Goal: Contribute content: Contribute content

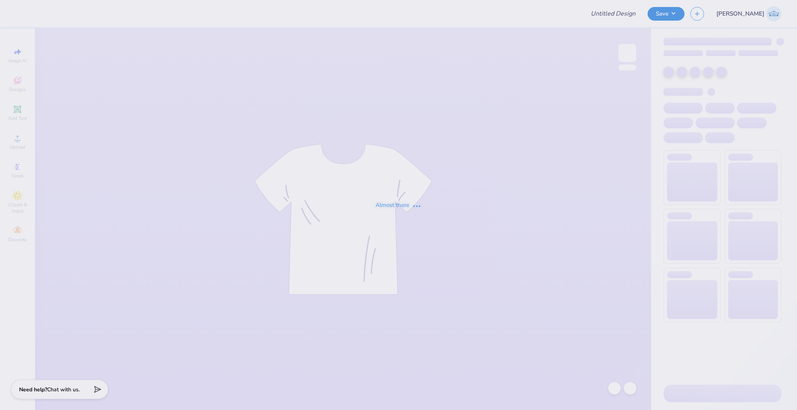
type input "Parent's Weekend Shirt"
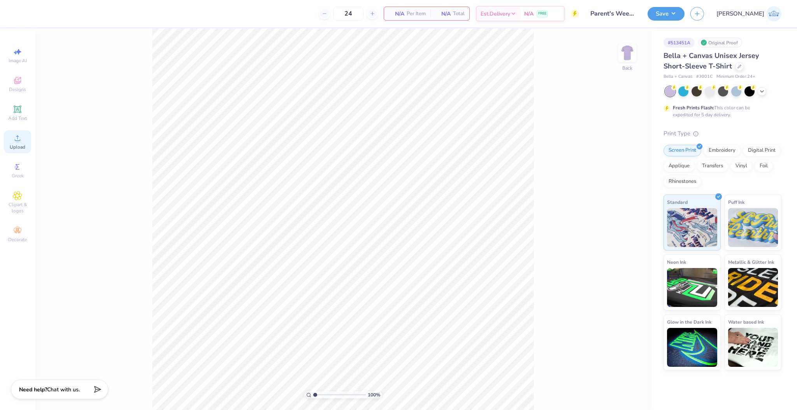
click at [17, 135] on icon at bounding box center [17, 138] width 9 height 9
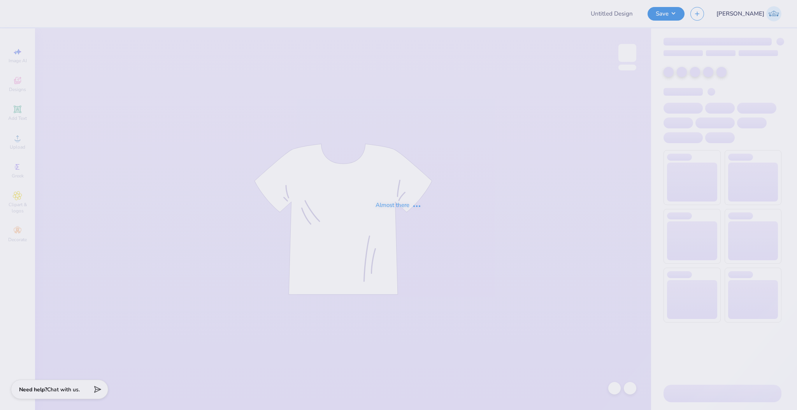
type input "Parent's Weekend Shirt"
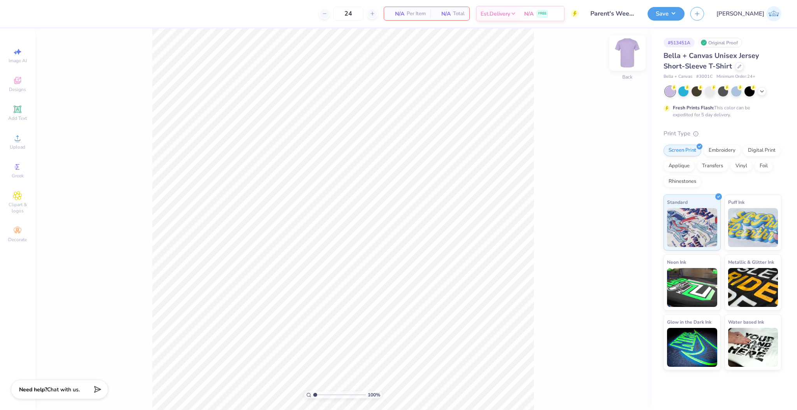
click at [624, 58] on img at bounding box center [627, 52] width 31 height 31
click at [19, 140] on circle at bounding box center [17, 141] width 4 height 4
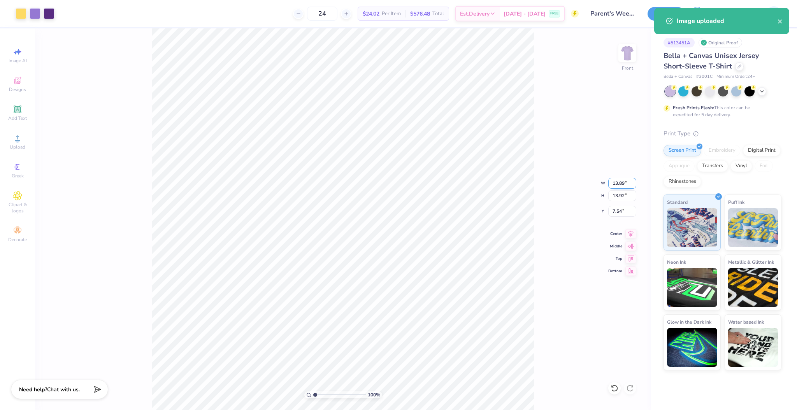
click at [619, 181] on input "13.89" at bounding box center [622, 183] width 28 height 11
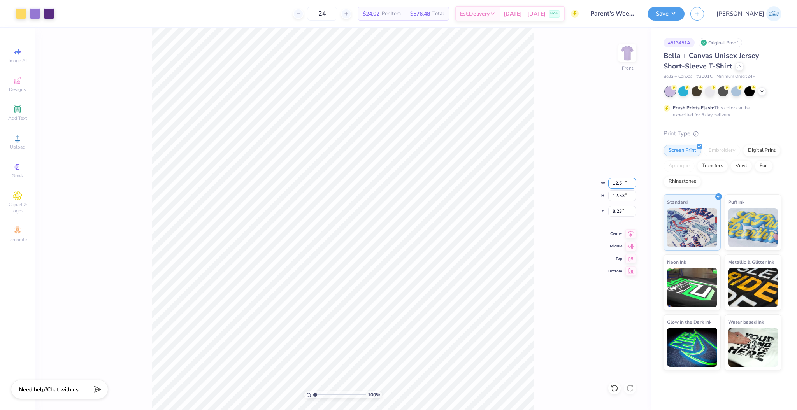
type input "12.50"
type input "12.53"
type input "8.23"
click at [619, 197] on input "12.53" at bounding box center [622, 195] width 28 height 11
type input "12"
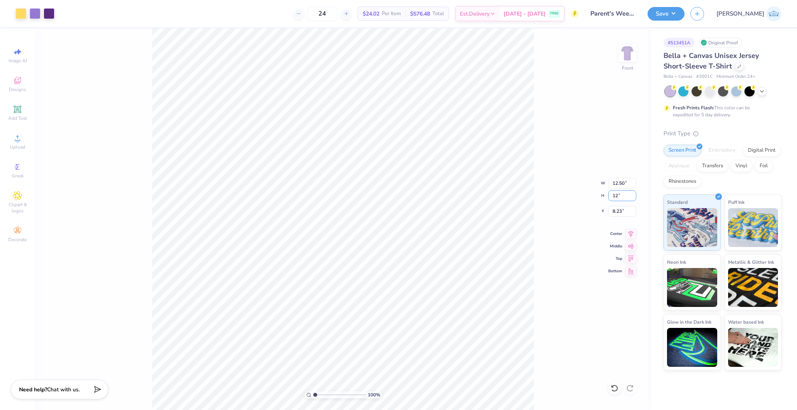
type input "11.97"
type input "12.00"
click at [612, 209] on input "8.50" at bounding box center [622, 211] width 28 height 11
type input "3.00"
click at [620, 194] on input "12.00" at bounding box center [622, 195] width 28 height 11
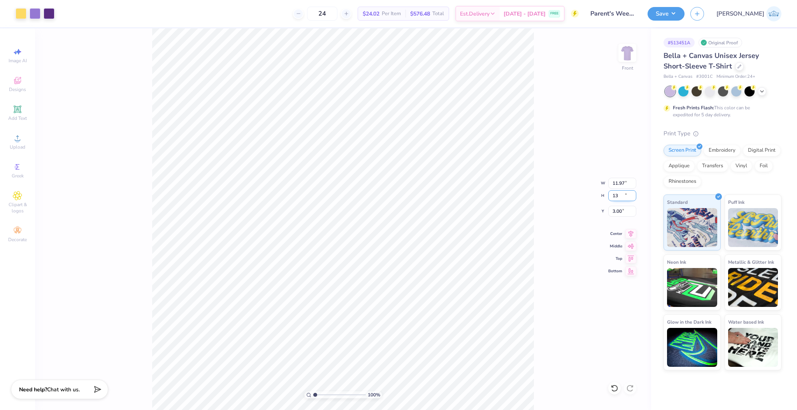
type input "13"
type input "12.97"
type input "13.00"
type input "2.50"
type input "12"
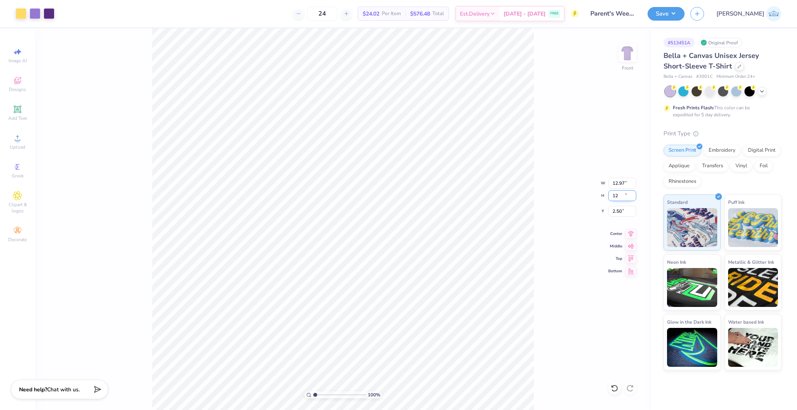
type input "11.97"
type input "12.00"
click at [615, 207] on input "3.00" at bounding box center [622, 211] width 28 height 11
click at [615, 211] on input "16.50" at bounding box center [622, 211] width 28 height 11
type input "3.00"
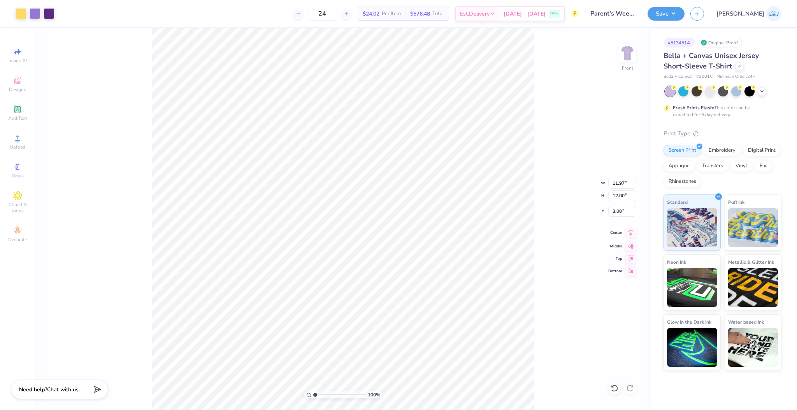
click at [623, 235] on div "Center" at bounding box center [622, 232] width 28 height 9
click at [626, 54] on img at bounding box center [627, 52] width 31 height 31
click at [25, 143] on div "Upload" at bounding box center [17, 141] width 27 height 23
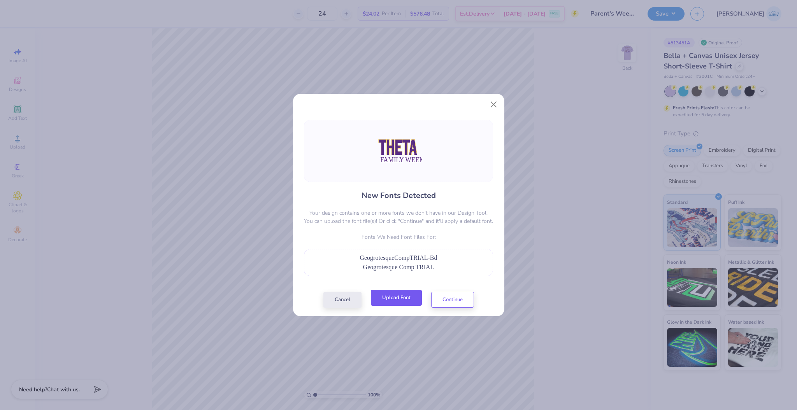
click at [389, 294] on button "Upload Font" at bounding box center [396, 298] width 51 height 16
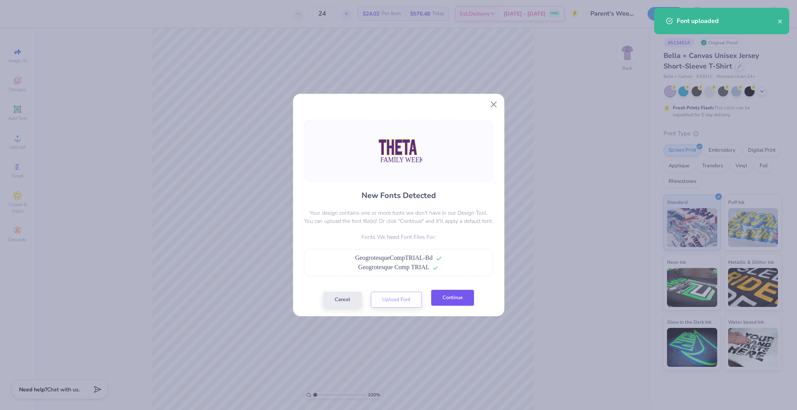
click at [446, 299] on button "Continue" at bounding box center [452, 298] width 43 height 16
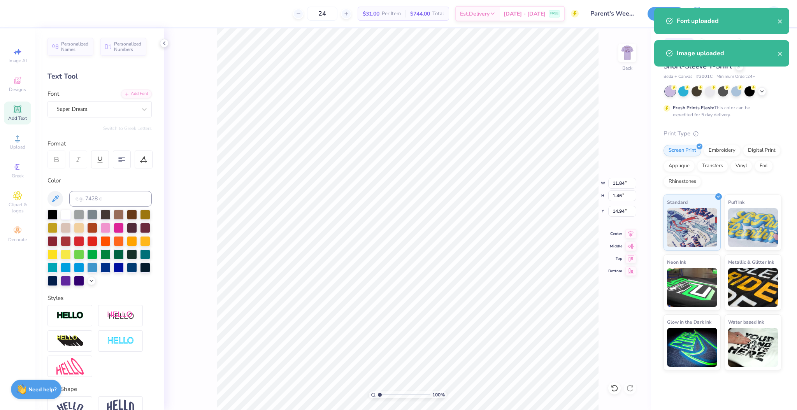
drag, startPoint x: 71, startPoint y: 89, endPoint x: 74, endPoint y: 98, distance: 10.0
click at [74, 98] on div "Personalized Names Personalized Numbers Text Tool Add Font Font Super Dream Swi…" at bounding box center [99, 219] width 129 height 382
click at [76, 102] on div "Super Dream" at bounding box center [99, 109] width 104 height 16
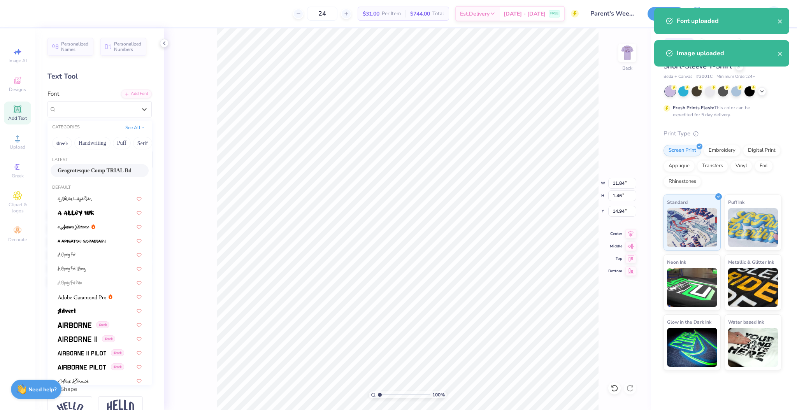
click at [95, 172] on span "Geogrotesque Comp TRIAL Bd" at bounding box center [95, 171] width 74 height 8
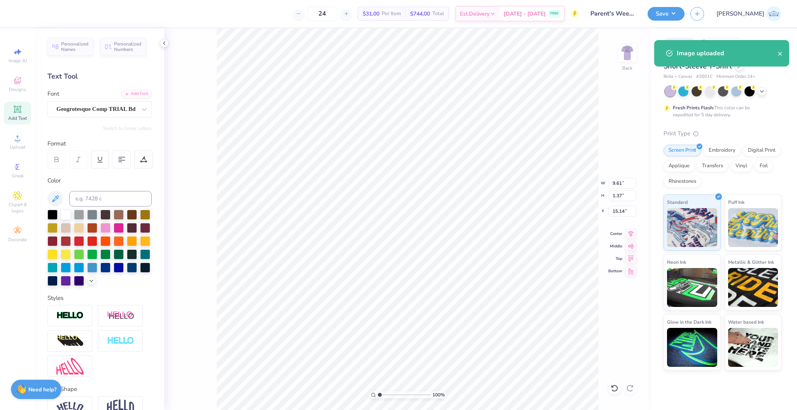
type input "9.61"
type input "1.37"
type input "15.14"
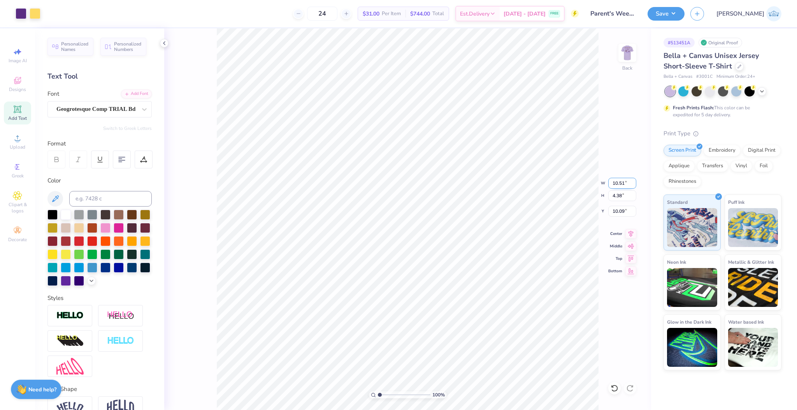
click at [620, 185] on input "10.51" at bounding box center [622, 183] width 28 height 11
type input "9.61"
type input "1.37"
type input "15.14"
click at [613, 183] on input "9.61" at bounding box center [622, 183] width 28 height 11
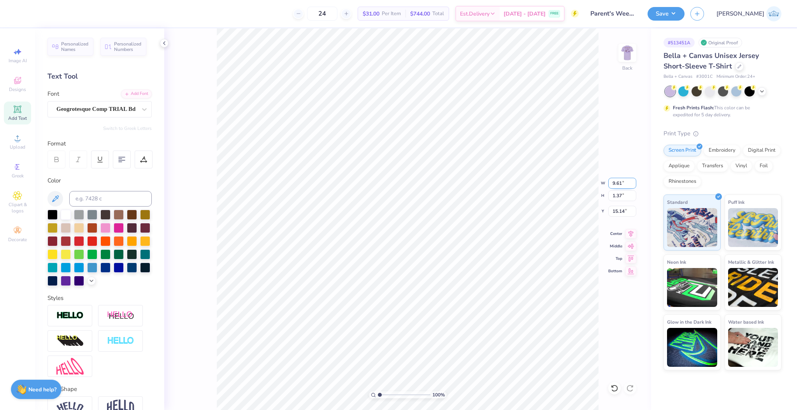
paste input "10.5"
type input "10.51"
type input "1.50"
type input "15.08"
type input "4.38"
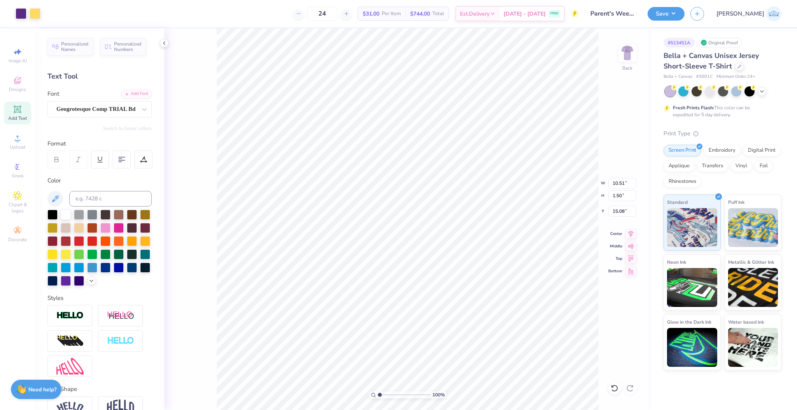
type input "10.09"
click at [630, 234] on icon at bounding box center [631, 233] width 5 height 7
type input "1.50"
type input "15.08"
click at [624, 233] on div "Center" at bounding box center [622, 232] width 28 height 9
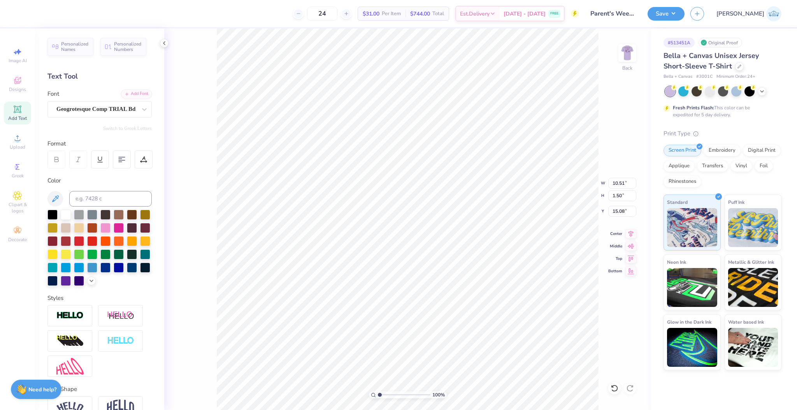
type input "14.73"
type input "9.74"
type input "1.39"
type input "3.74"
type input "2.14"
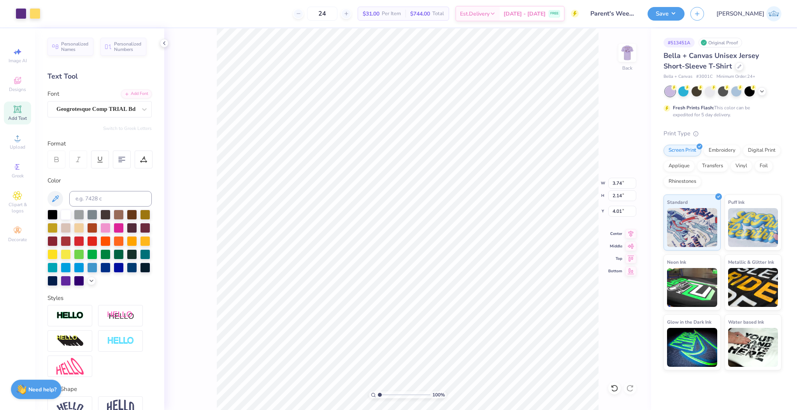
type input "4.01"
click at [621, 187] on input "3.74" at bounding box center [622, 183] width 28 height 11
type input "3.50"
type input "2.01"
type input "3.00"
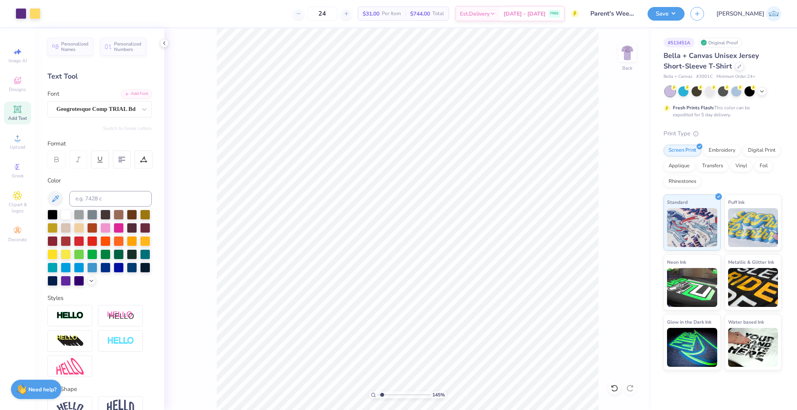
click at [382, 396] on input "range" at bounding box center [404, 395] width 53 height 7
click at [608, 209] on div "145 % Back W 3.50 3.50 " H 2.01 2.01 " Y 3.00 3.00 " Center Middle Top Bottom" at bounding box center [407, 219] width 487 height 382
drag, startPoint x: 371, startPoint y: 395, endPoint x: 344, endPoint y: 387, distance: 28.8
type input "1"
click at [378, 392] on input "range" at bounding box center [404, 395] width 53 height 7
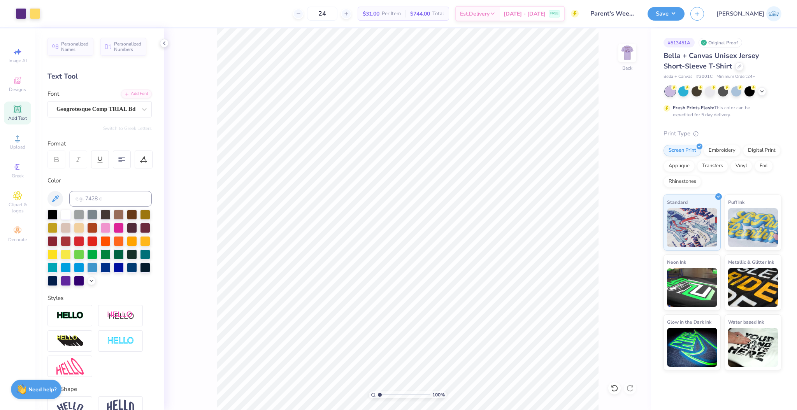
click at [638, 62] on div "100 % Back" at bounding box center [407, 219] width 487 height 382
click at [628, 53] on img at bounding box center [627, 52] width 31 height 31
click at [628, 53] on img at bounding box center [628, 53] width 16 height 16
click at [632, 59] on img at bounding box center [627, 52] width 31 height 31
click at [625, 48] on img at bounding box center [627, 52] width 31 height 31
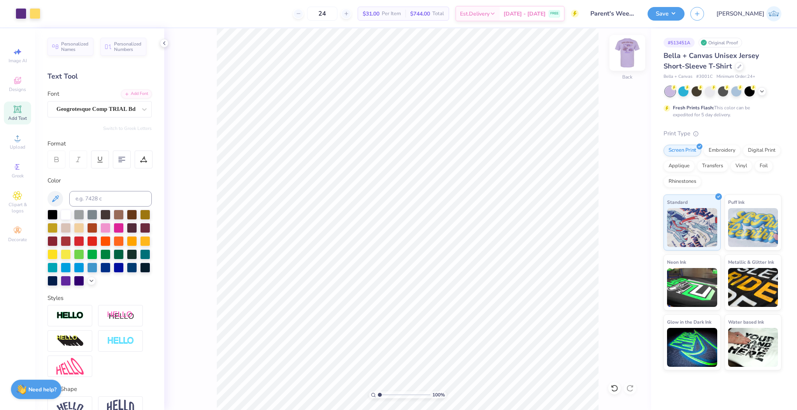
click at [622, 57] on img at bounding box center [627, 52] width 31 height 31
click at [622, 57] on img at bounding box center [628, 53] width 16 height 16
click at [107, 189] on div "Color" at bounding box center [99, 231] width 104 height 110
click at [108, 193] on input at bounding box center [110, 199] width 83 height 16
type input "265"
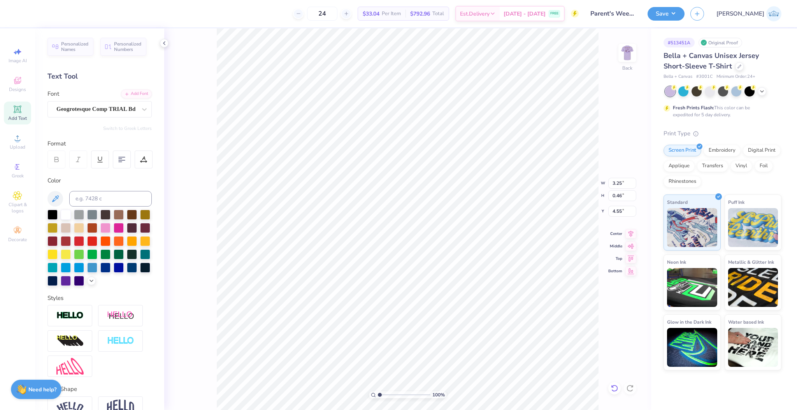
click at [613, 388] on icon at bounding box center [615, 389] width 8 height 8
type input "4.65"
click at [626, 49] on img at bounding box center [627, 52] width 31 height 31
click at [352, 225] on div "Art colors 24 $31.00 Per Item $744.00 Total Est. Delivery Sep 12 - 15 FREE Desi…" at bounding box center [398, 205] width 797 height 410
type input "1"
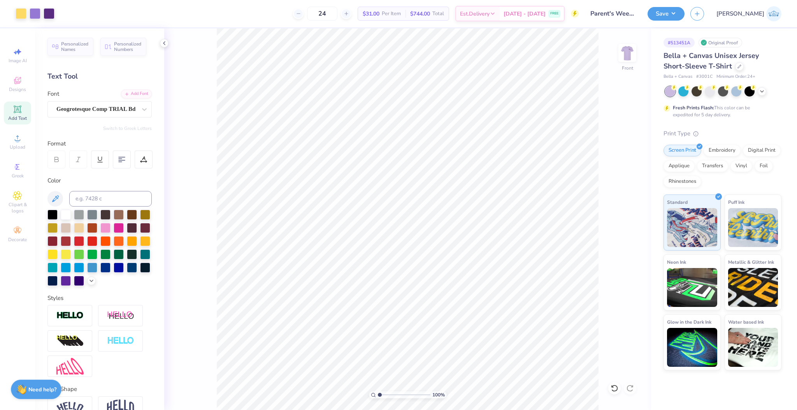
drag, startPoint x: 380, startPoint y: 396, endPoint x: 360, endPoint y: 402, distance: 21.2
click at [378, 399] on input "range" at bounding box center [404, 395] width 53 height 7
click at [685, 20] on div "Save" at bounding box center [666, 14] width 37 height 14
click at [685, 19] on button "Save" at bounding box center [666, 13] width 37 height 14
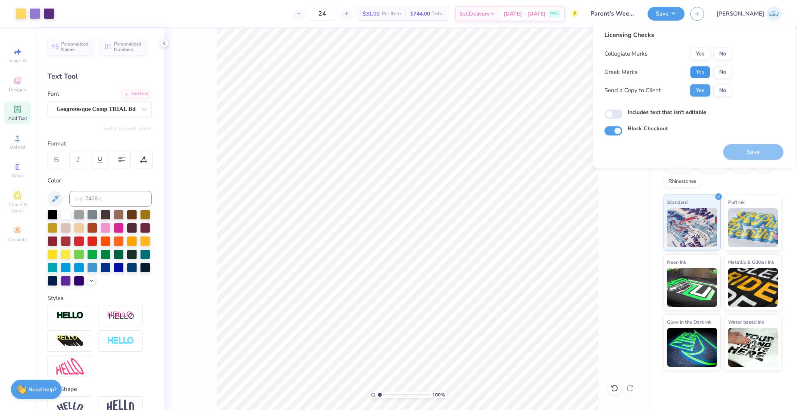
click at [701, 69] on button "Yes" at bounding box center [700, 72] width 20 height 12
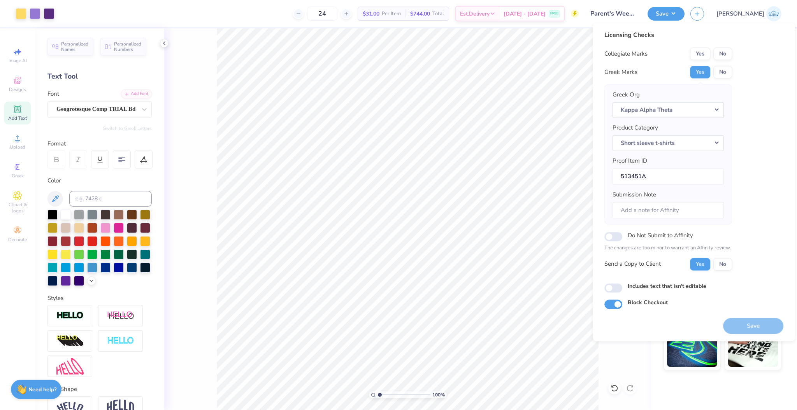
click at [719, 45] on div "Licensing Checks Collegiate Marks Yes No Greek Marks Yes No Greek Org Kappa Alp…" at bounding box center [669, 153] width 128 height 246
click at [720, 54] on button "No" at bounding box center [723, 53] width 19 height 12
click at [618, 290] on input "Includes text that isn't editable" at bounding box center [614, 287] width 18 height 9
checkbox input "true"
click at [758, 324] on button "Save" at bounding box center [753, 326] width 60 height 16
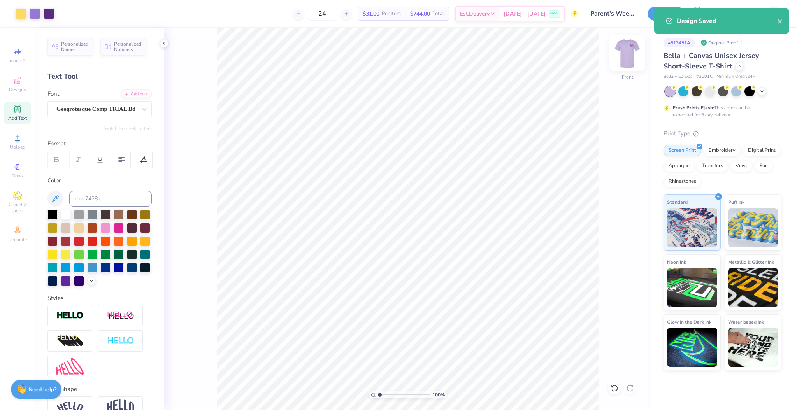
click at [629, 55] on img at bounding box center [627, 52] width 31 height 31
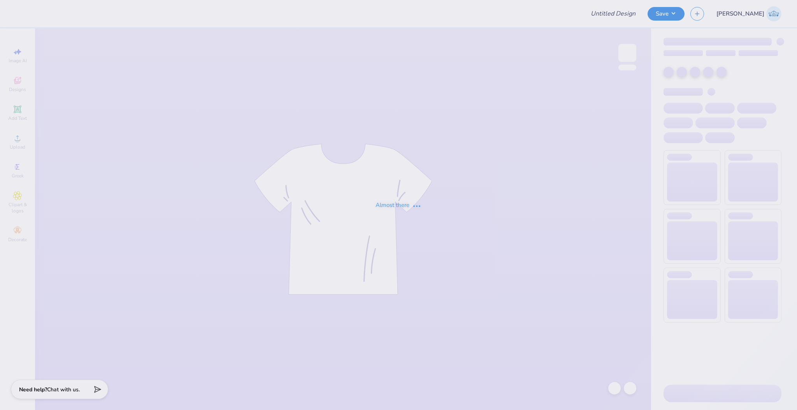
type input "Parent's Weekend Shirt"
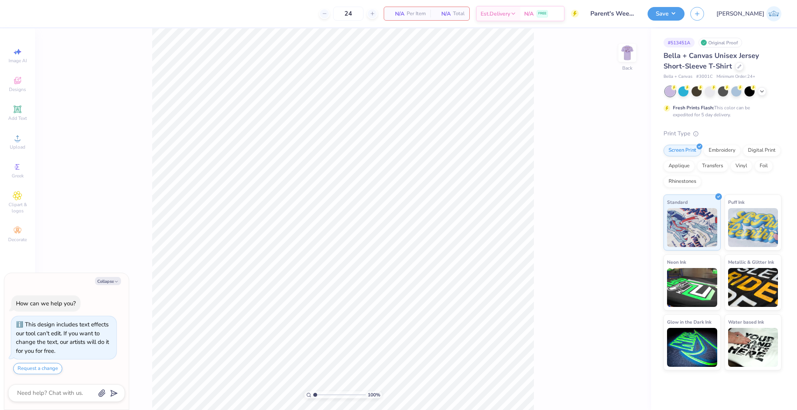
type textarea "x"
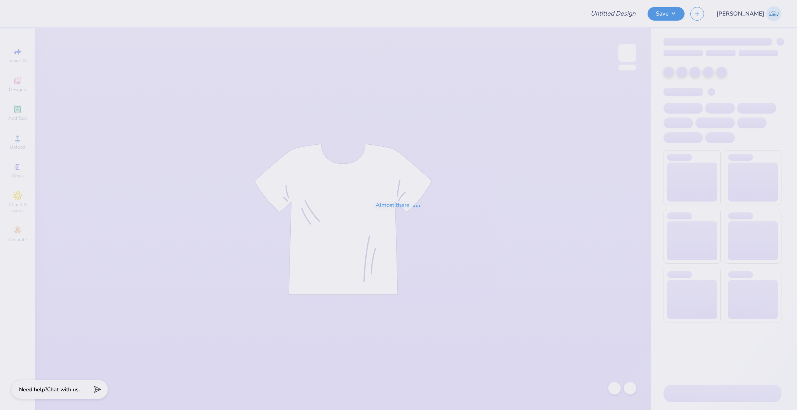
type input "violet ball 3"
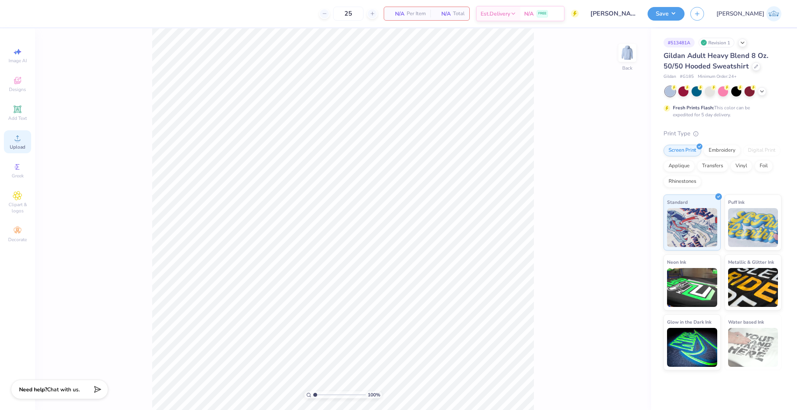
click at [26, 140] on div "Upload" at bounding box center [17, 141] width 27 height 23
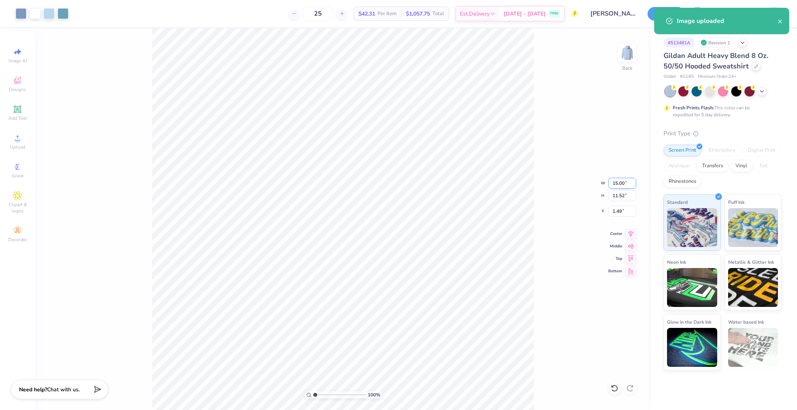
click at [611, 178] on input "15.00" at bounding box center [622, 183] width 28 height 11
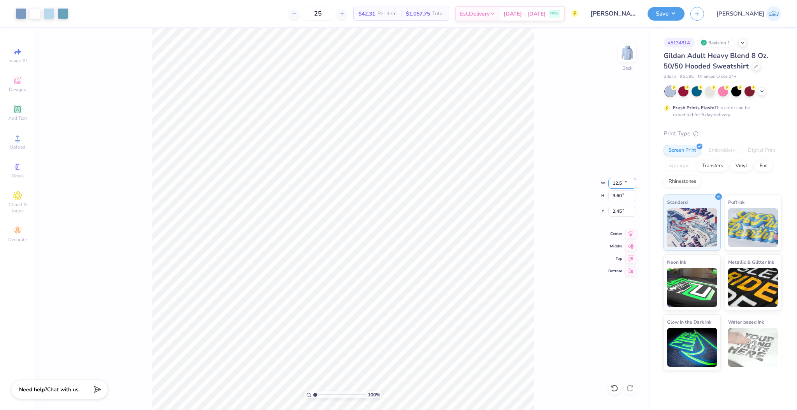
type input "12.50"
type input "9.60"
click at [617, 211] on input "2.45" at bounding box center [622, 211] width 28 height 11
type input "3.00"
click at [622, 236] on div "Center" at bounding box center [622, 232] width 28 height 9
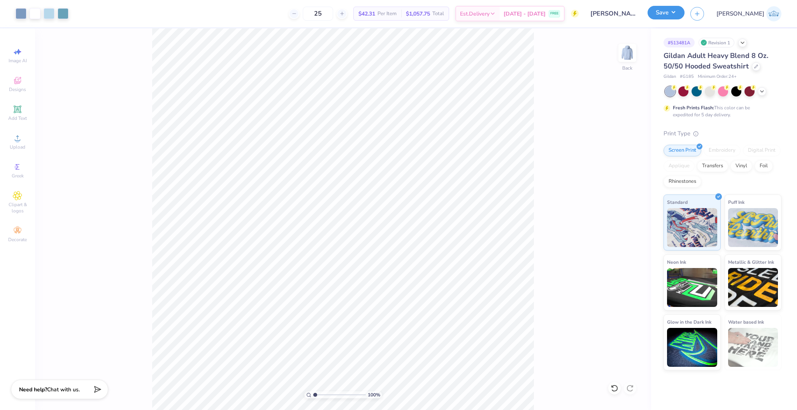
click at [685, 17] on button "Save" at bounding box center [666, 13] width 37 height 14
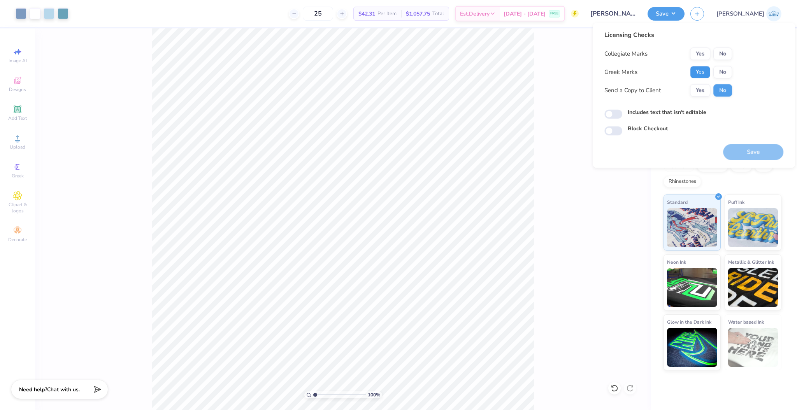
click at [704, 70] on button "Yes" at bounding box center [700, 72] width 20 height 12
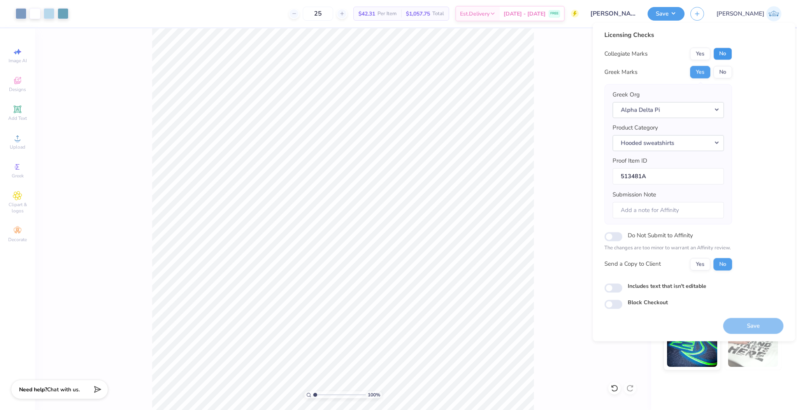
click at [722, 60] on button "No" at bounding box center [723, 53] width 19 height 12
click at [698, 260] on button "Yes" at bounding box center [700, 264] width 20 height 12
click at [652, 200] on div "Submission Note" at bounding box center [668, 204] width 111 height 28
click at [654, 204] on input "Submission Note" at bounding box center [668, 210] width 111 height 17
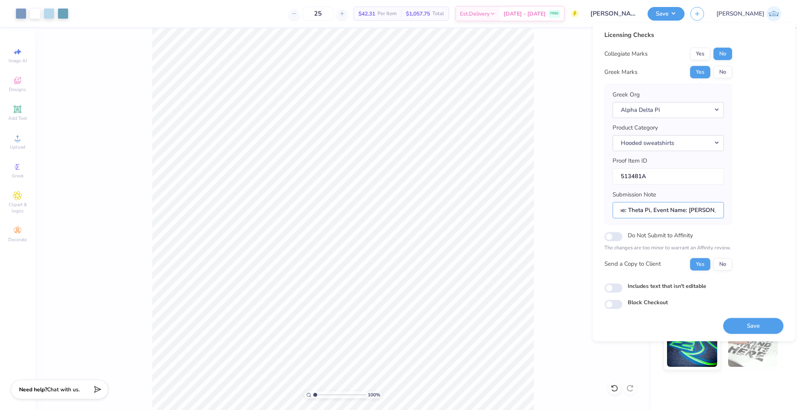
type input "Chapter Name: Theta Pi, Event Name: [PERSON_NAME]"
click at [603, 293] on div "Licensing Checks Collegiate Marks Yes No Greek Marks Yes No Greek Org Alpha Del…" at bounding box center [694, 182] width 202 height 319
click at [612, 291] on input "Includes text that isn't editable" at bounding box center [614, 287] width 18 height 9
checkbox input "true"
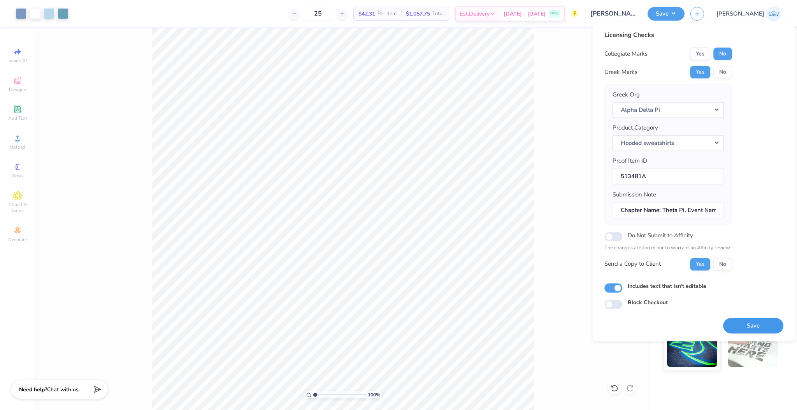
click at [766, 322] on button "Save" at bounding box center [753, 326] width 60 height 16
